Goal: Information Seeking & Learning: Learn about a topic

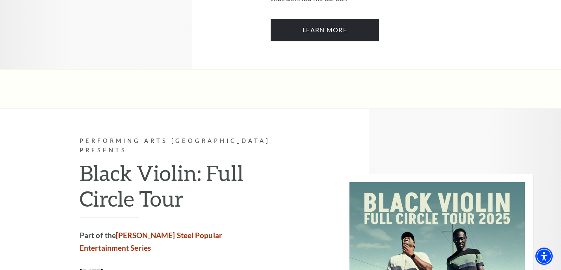
scroll to position [1195, 0]
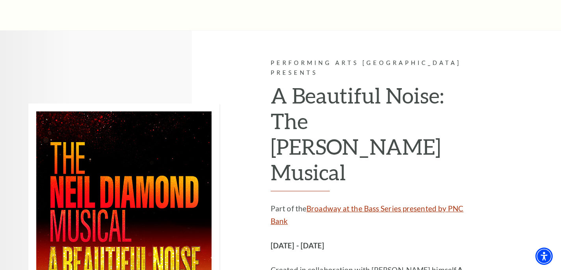
click at [337, 204] on link "Broadway at the Bass Series presented by PNC Bank" at bounding box center [367, 215] width 193 height 22
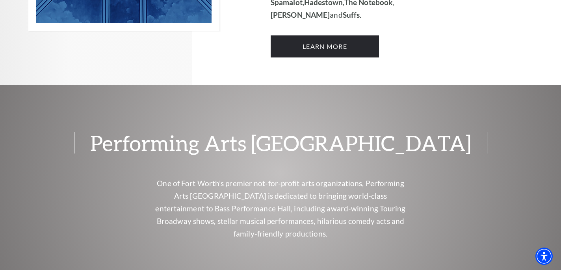
scroll to position [599, 0]
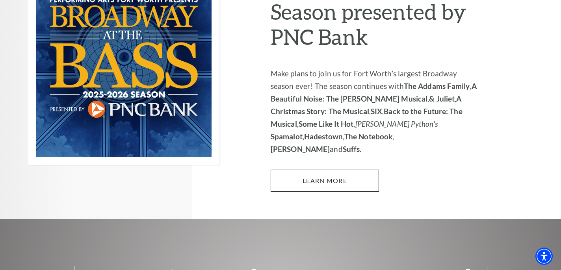
click at [350, 170] on link "Learn More" at bounding box center [325, 181] width 108 height 22
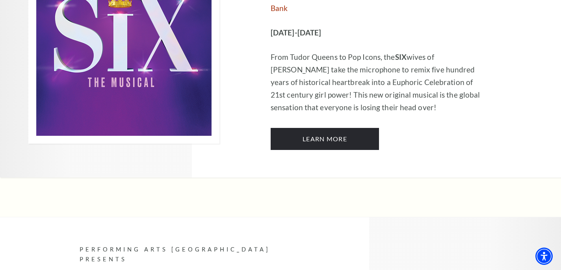
scroll to position [2736, 0]
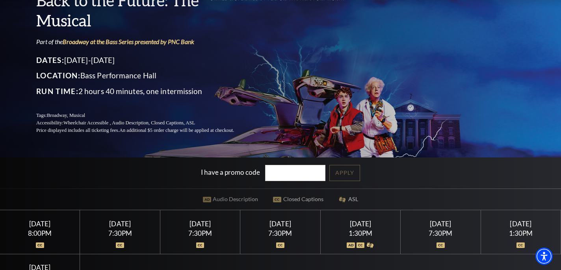
scroll to position [60, 0]
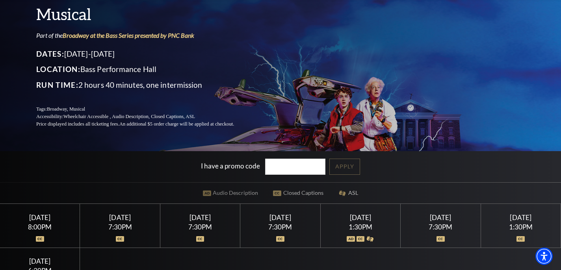
click at [280, 239] on img at bounding box center [280, 239] width 8 height 6
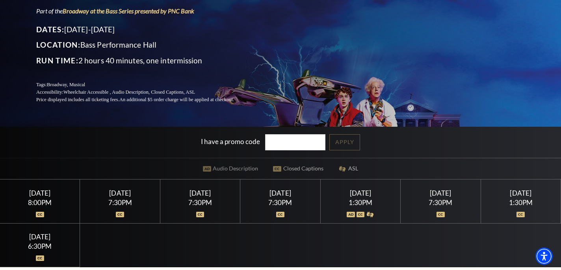
scroll to position [149, 0]
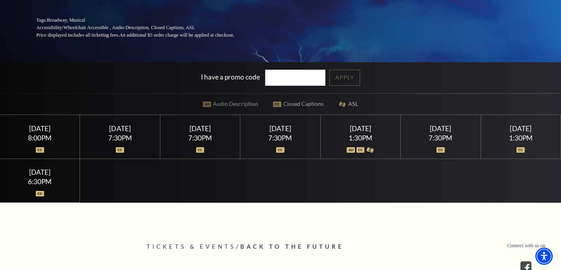
click at [352, 149] on div at bounding box center [360, 145] width 61 height 8
click at [279, 149] on img at bounding box center [280, 150] width 8 height 6
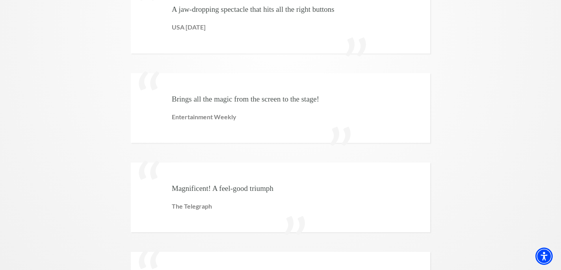
scroll to position [1927, 0]
